Goal: Information Seeking & Learning: Learn about a topic

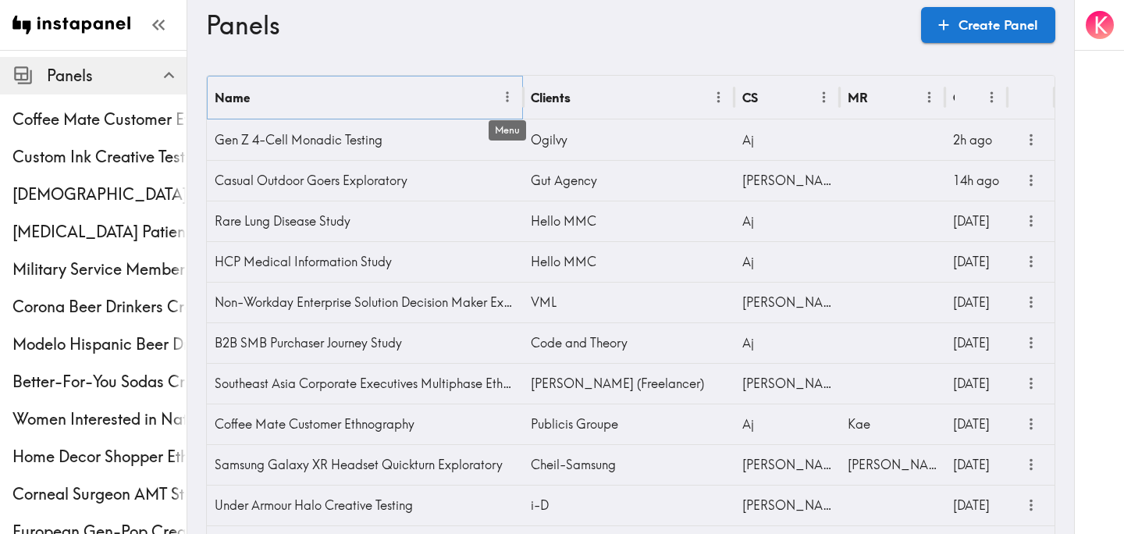
click at [504, 102] on icon "Menu" at bounding box center [507, 97] width 16 height 16
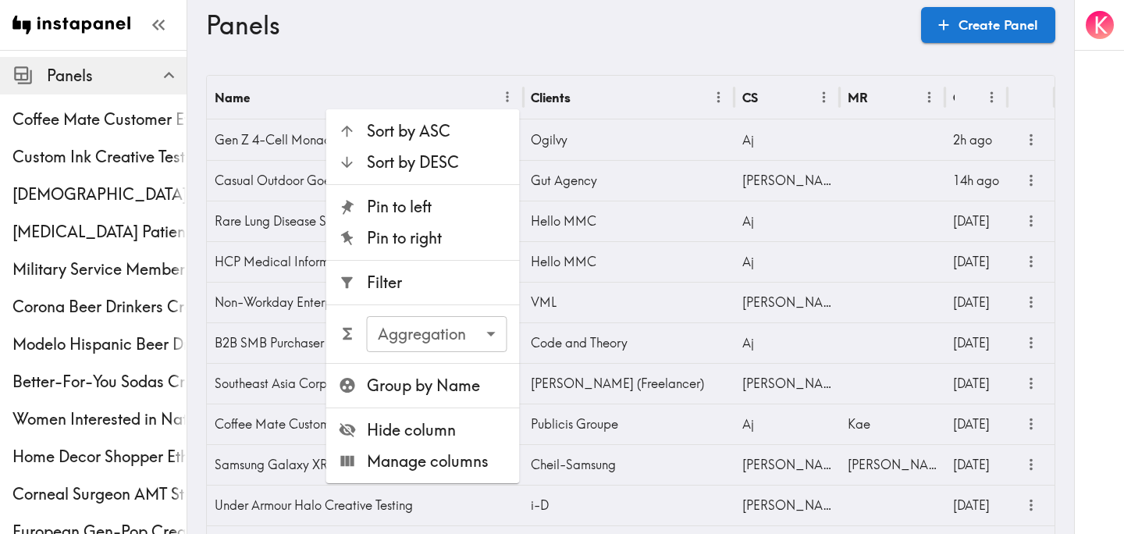
click at [418, 286] on span "Filter" at bounding box center [437, 283] width 140 height 22
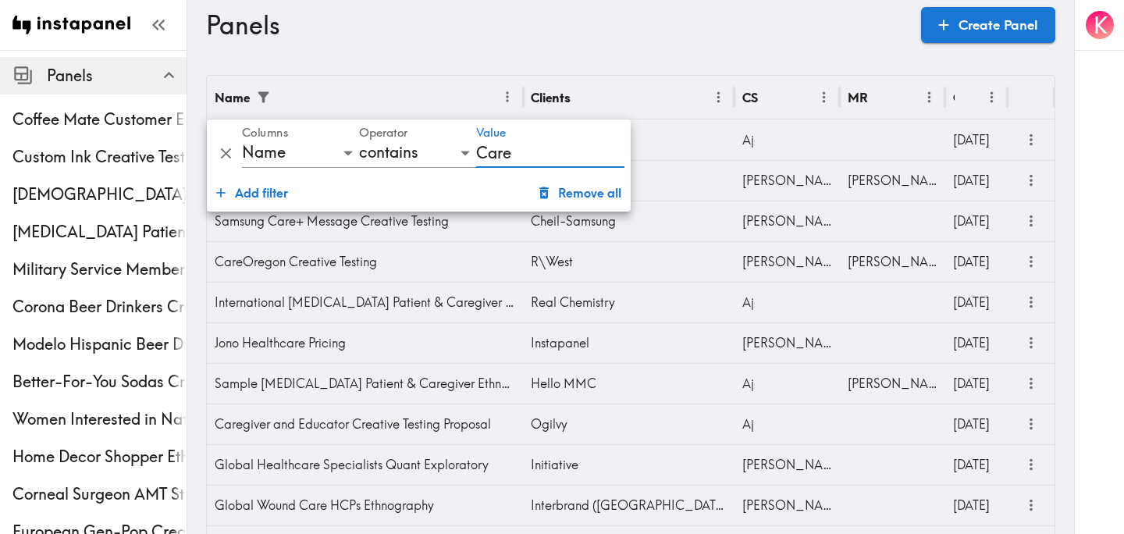
type input "CareOregon"
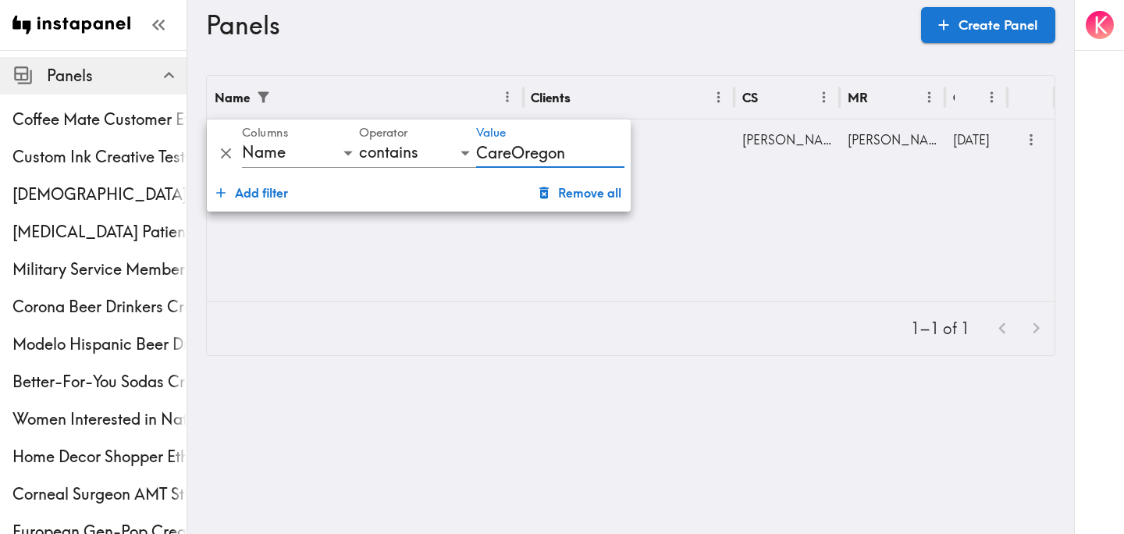
click at [773, 208] on div "Name Clients CS MR Created CareOregon Creative Testing R\West [PERSON_NAME] [DA…" at bounding box center [631, 189] width 848 height 226
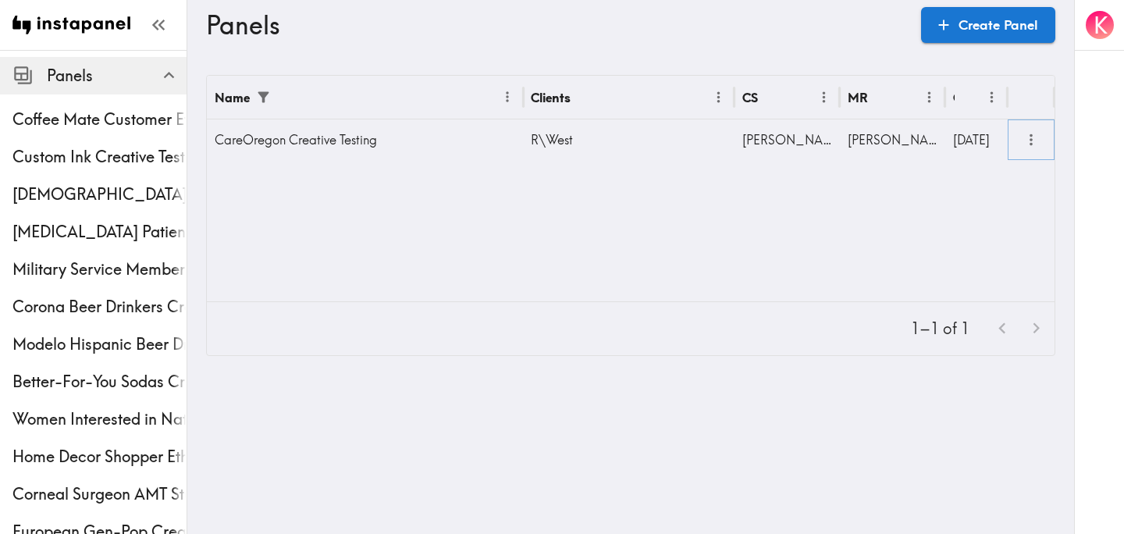
click at [1030, 139] on icon "more" at bounding box center [1030, 140] width 3 height 12
click at [301, 149] on div "CareOregon Creative Testing" at bounding box center [365, 139] width 316 height 41
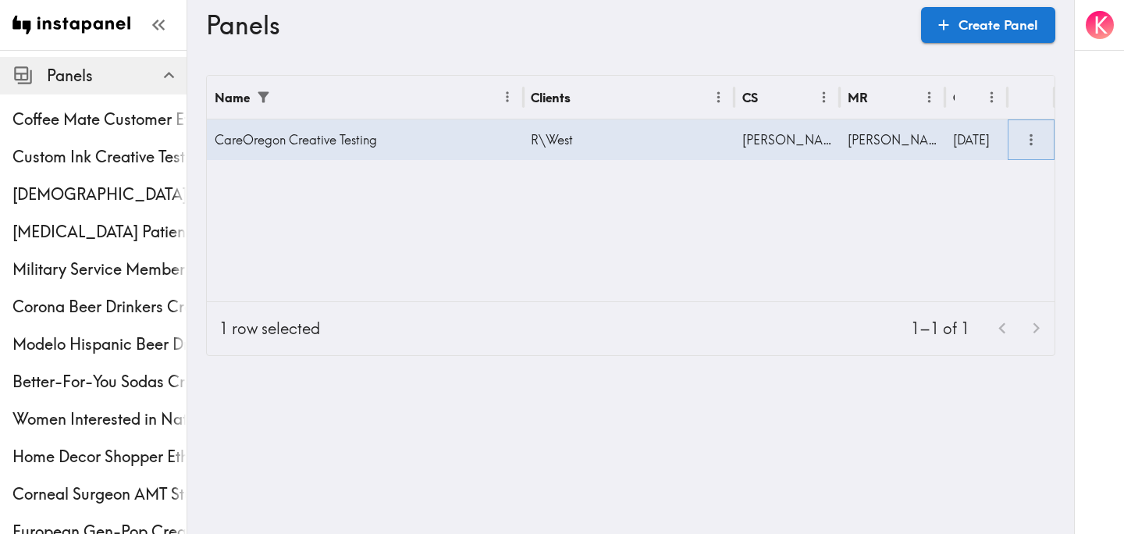
click at [1032, 137] on icon "more" at bounding box center [1031, 140] width 18 height 18
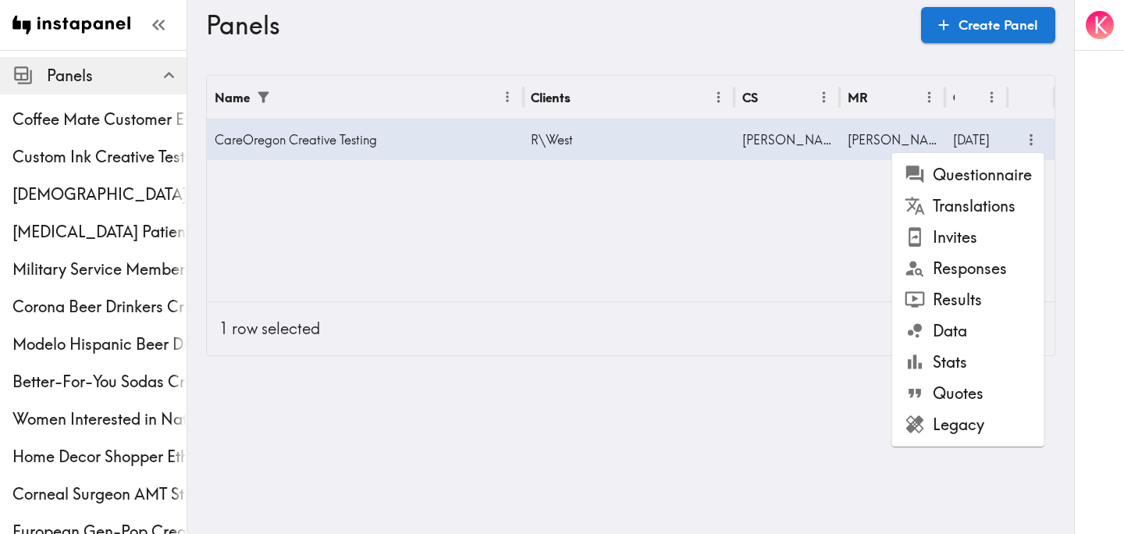
click at [970, 290] on li "Results" at bounding box center [968, 299] width 152 height 31
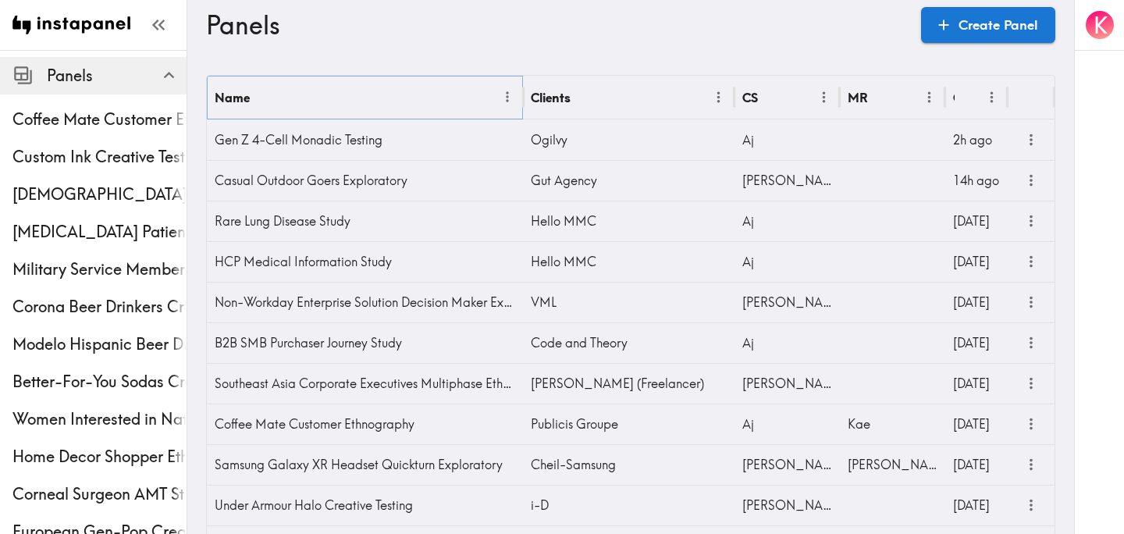
click at [512, 104] on icon "Menu" at bounding box center [507, 97] width 16 height 16
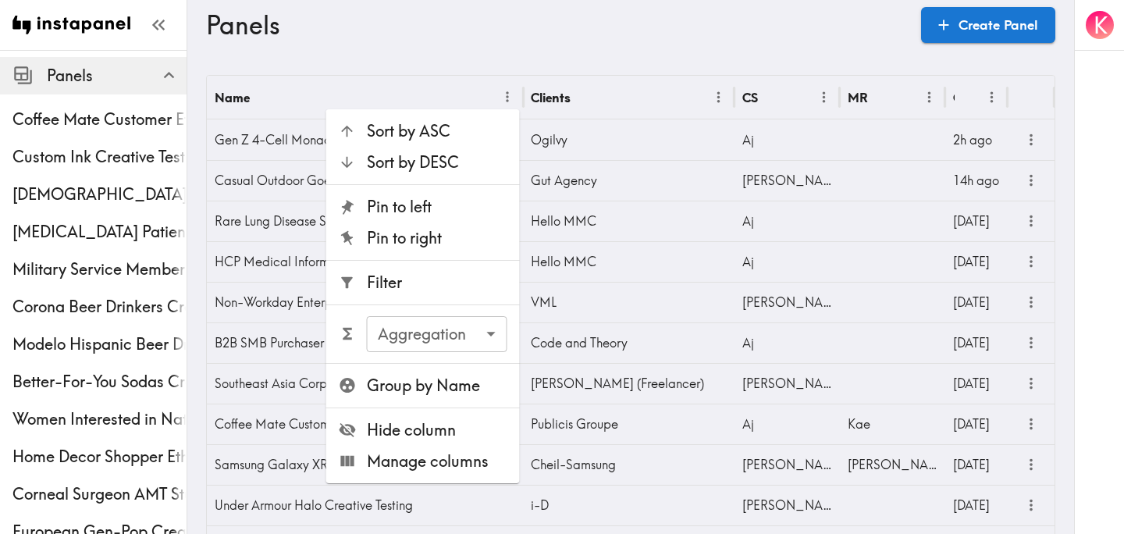
click at [435, 275] on span "Filter" at bounding box center [437, 283] width 140 height 22
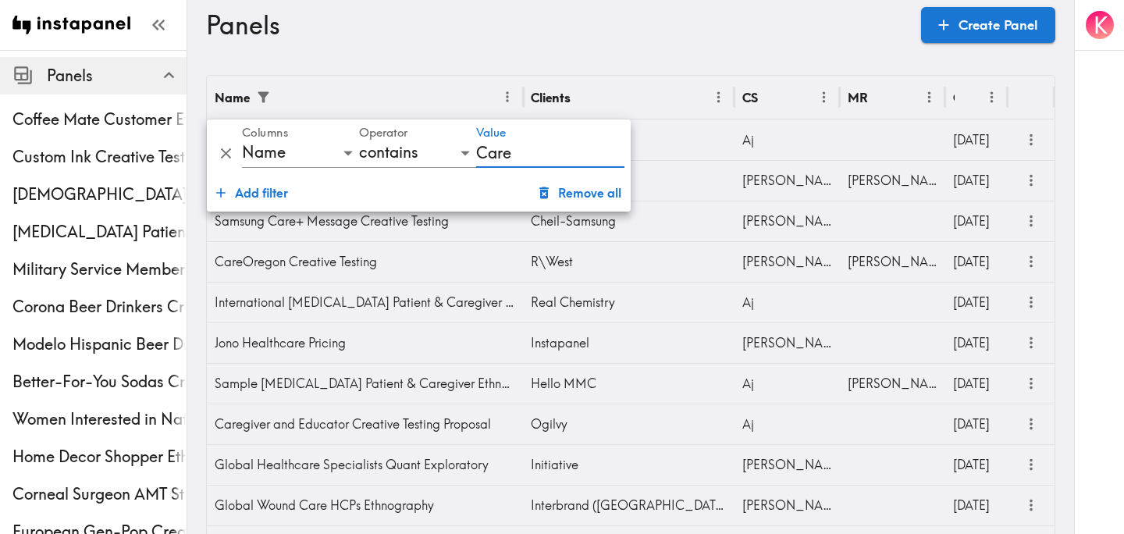
type input "CareOregon"
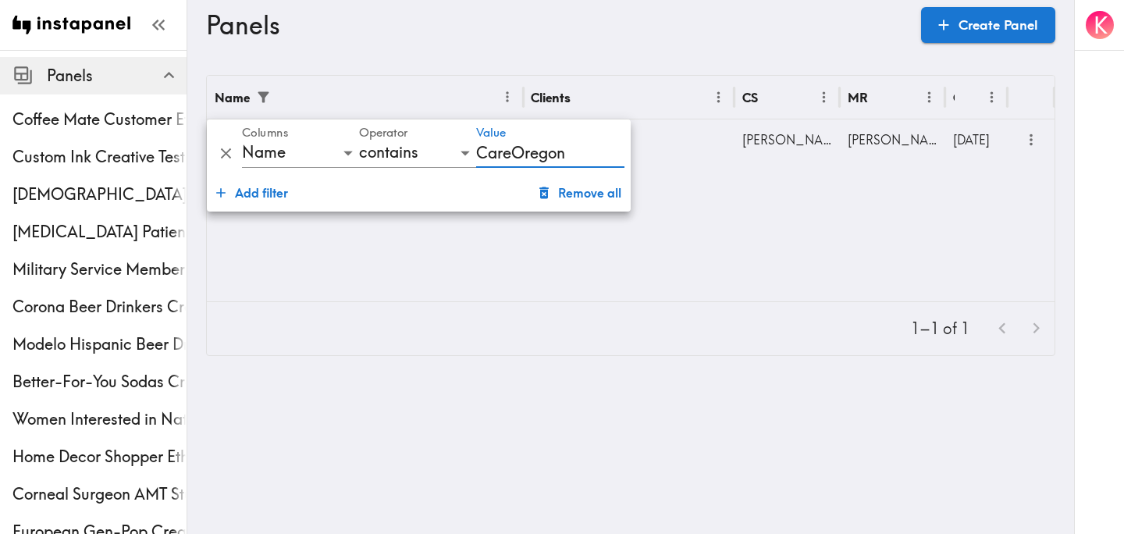
click at [684, 47] on div "Panels Create Panel" at bounding box center [630, 25] width 849 height 50
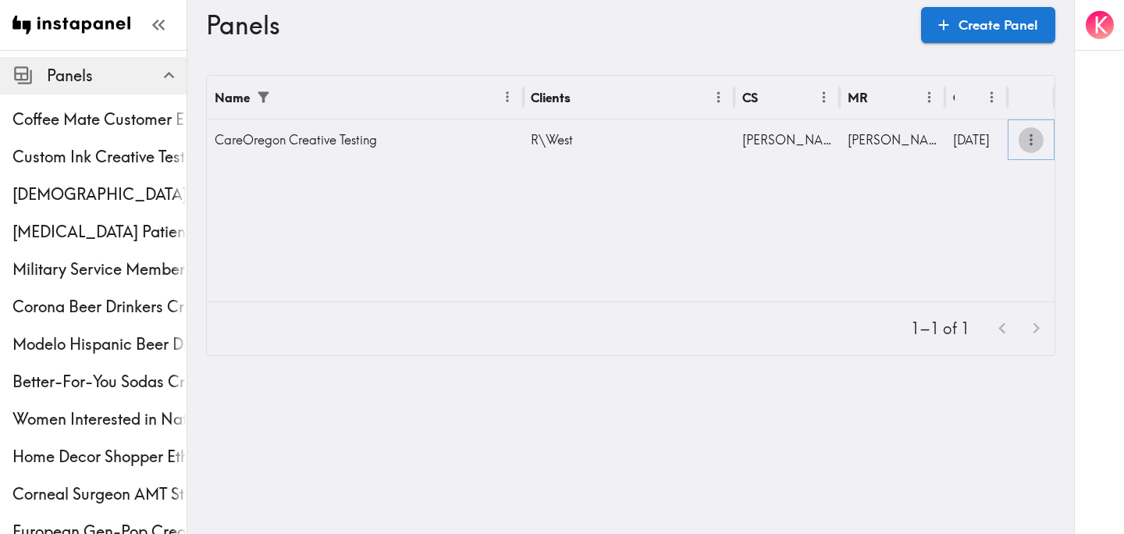
click at [1036, 143] on icon "more" at bounding box center [1031, 140] width 18 height 18
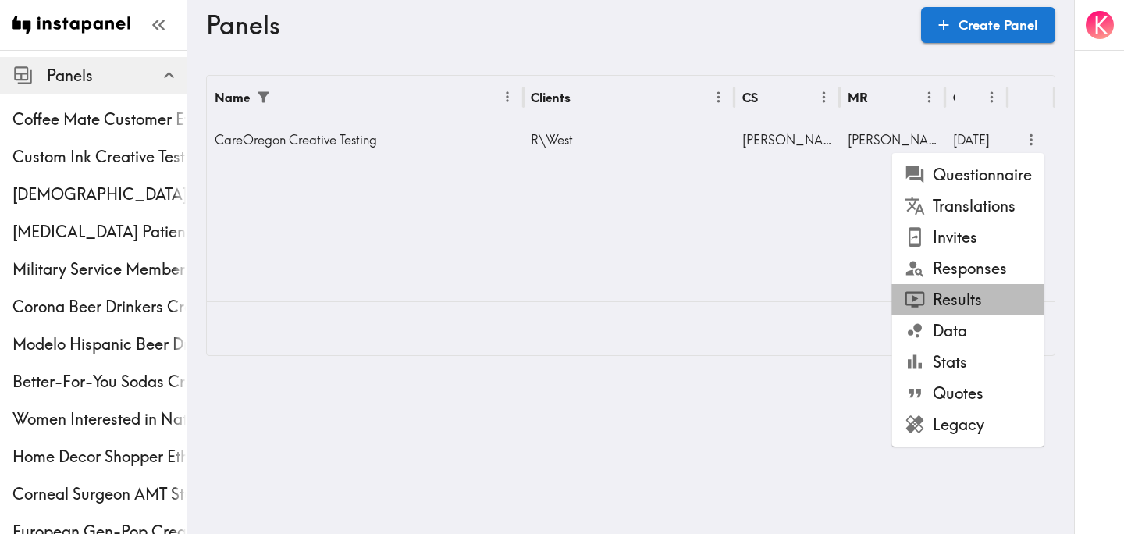
click at [975, 304] on li "Results" at bounding box center [968, 299] width 152 height 31
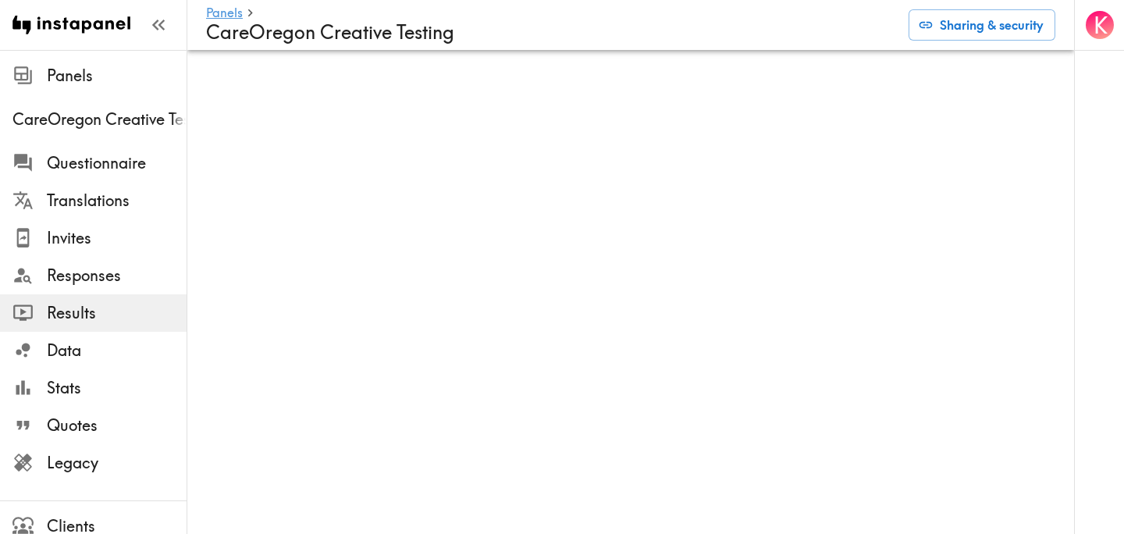
click at [1075, 84] on div "K" at bounding box center [1099, 267] width 50 height 534
